Goal: Information Seeking & Learning: Learn about a topic

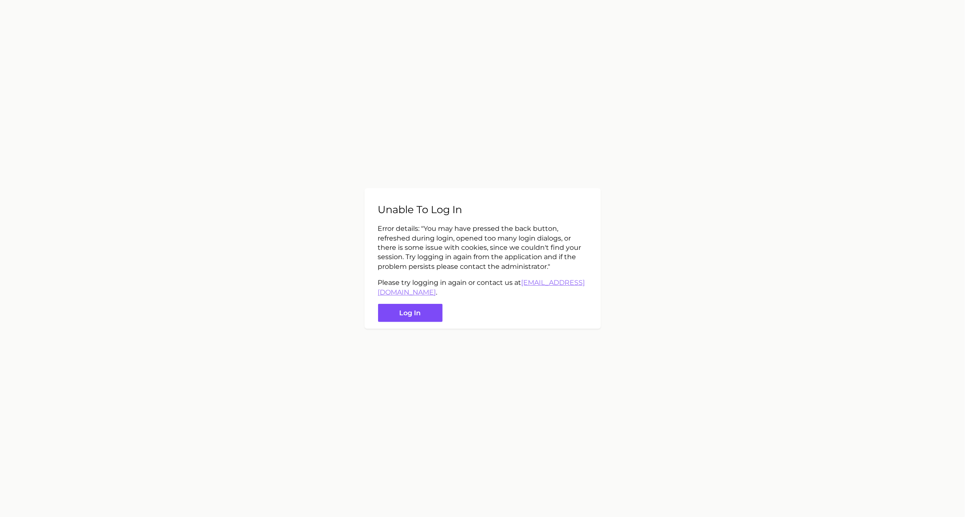
click at [404, 313] on button "Log in" at bounding box center [410, 313] width 65 height 18
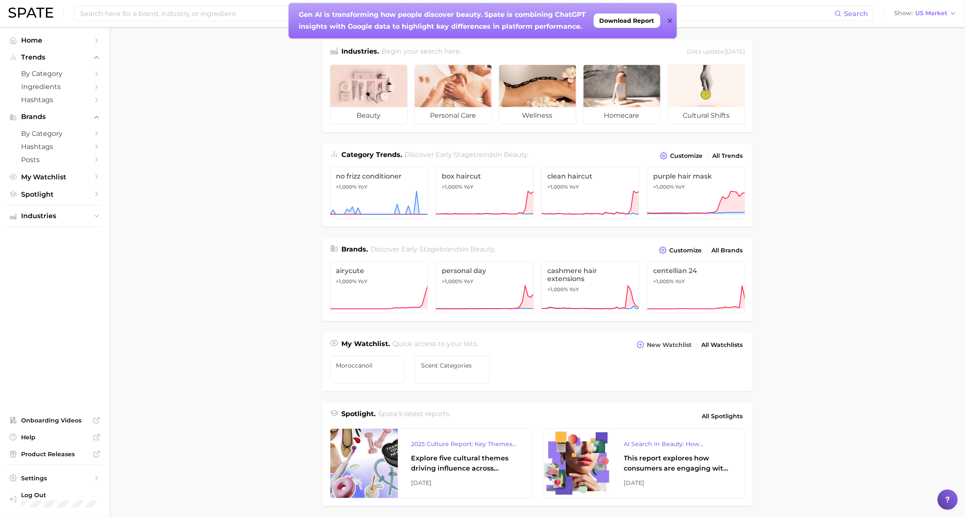
click at [671, 22] on icon at bounding box center [670, 20] width 4 height 7
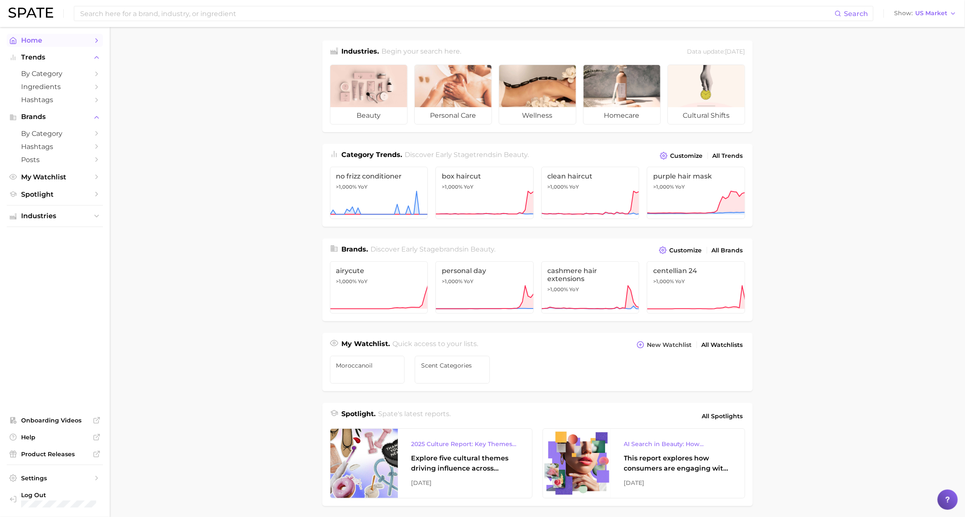
click at [38, 40] on span "Home" at bounding box center [54, 40] width 67 height 8
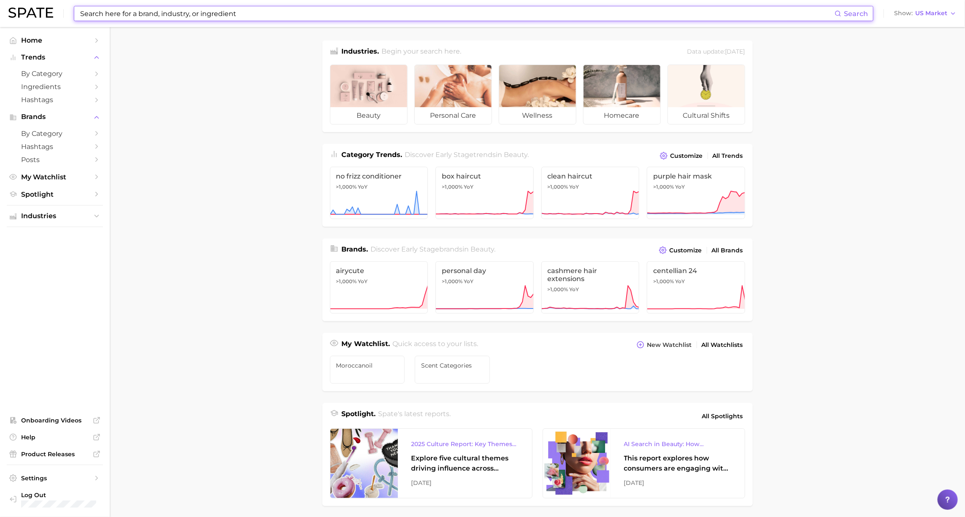
click at [133, 13] on input at bounding box center [456, 13] width 755 height 14
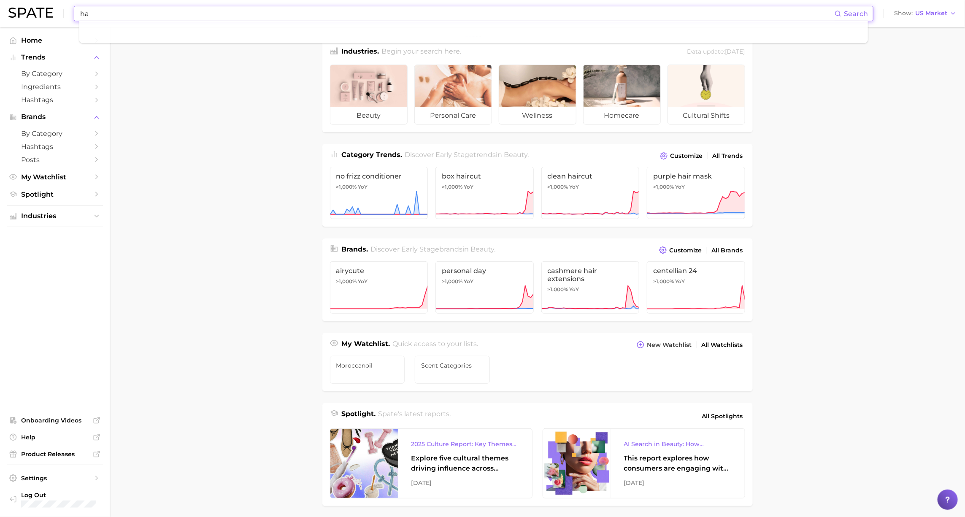
type input "h"
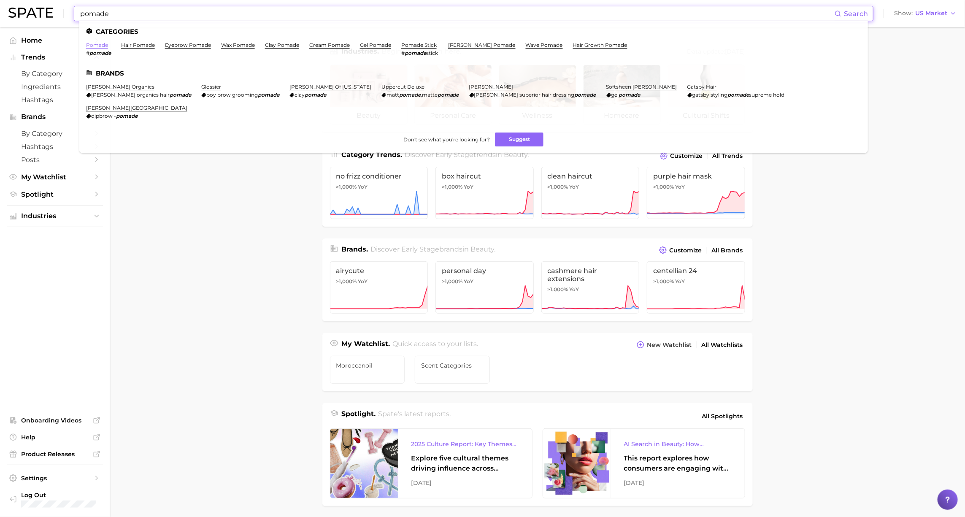
type input "pomade"
click at [94, 47] on link "pomade" at bounding box center [97, 45] width 22 height 6
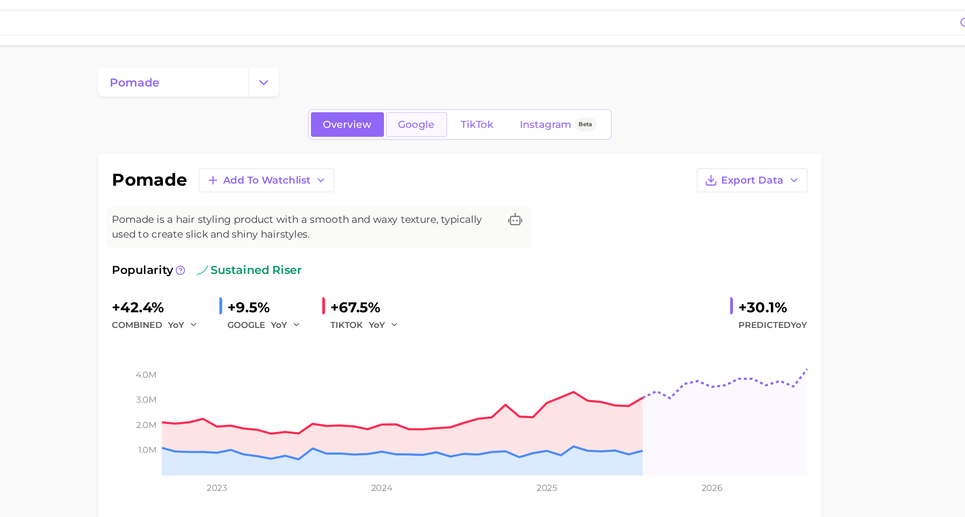
click at [507, 74] on span "Google" at bounding box center [512, 73] width 22 height 7
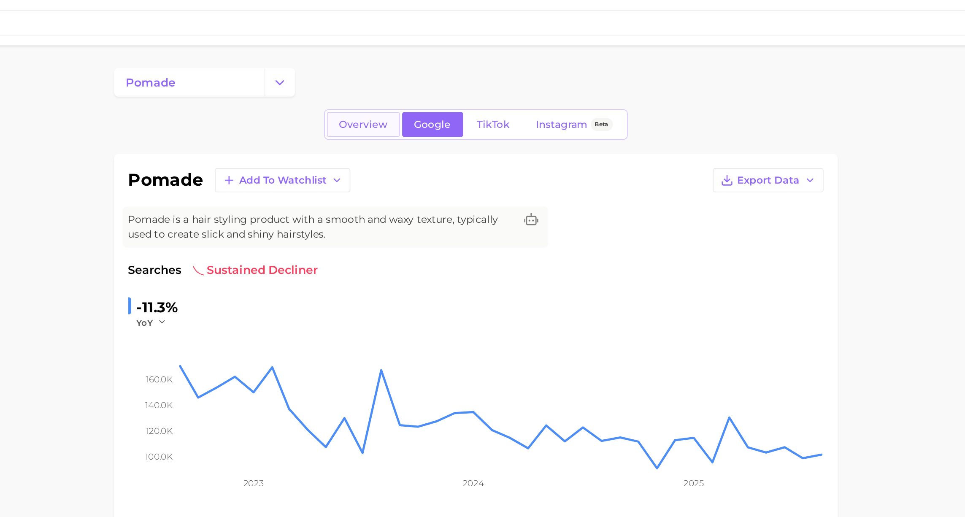
click at [464, 73] on span "Overview" at bounding box center [470, 73] width 29 height 7
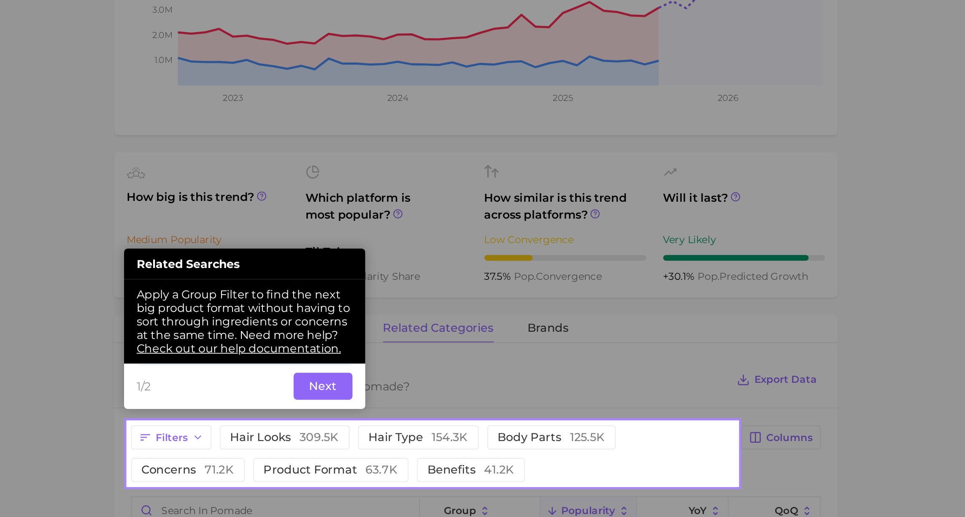
scroll to position [23, 0]
click at [454, 433] on button "Next" at bounding box center [446, 439] width 35 height 16
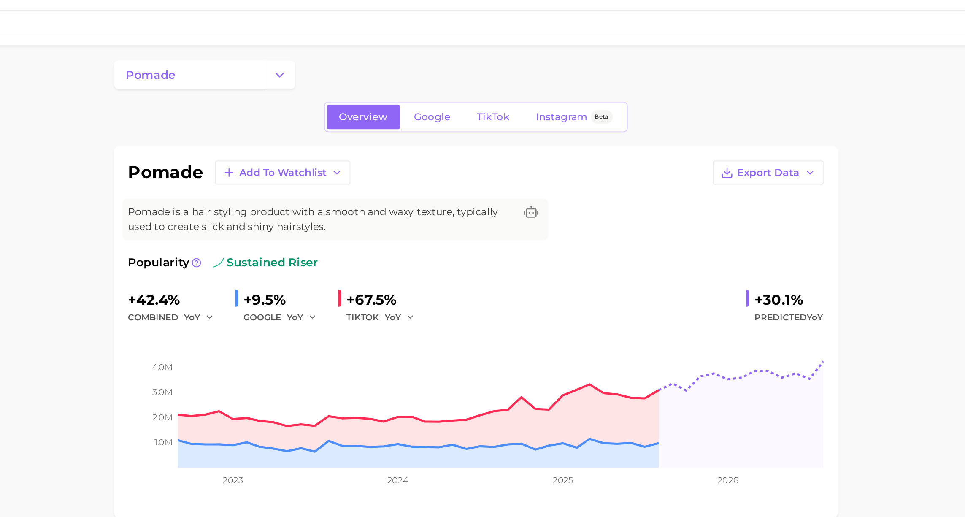
scroll to position [0, 0]
